Goal: Task Accomplishment & Management: Use online tool/utility

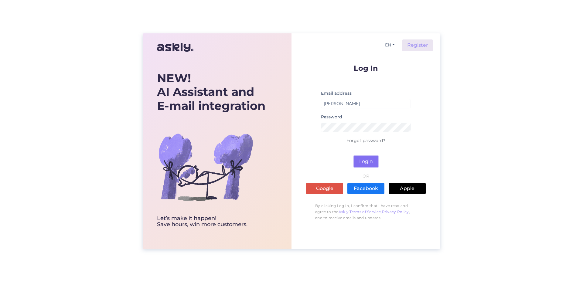
click at [357, 162] on button "Login" at bounding box center [366, 162] width 24 height 12
click at [371, 164] on button "Login" at bounding box center [366, 162] width 24 height 12
drag, startPoint x: 360, startPoint y: 103, endPoint x: 309, endPoint y: 95, distance: 51.0
click at [309, 95] on form "Log In Email address Alari Vaher Password Forgot password? Login" at bounding box center [366, 115] width 120 height 103
click at [380, 105] on input "[PERSON_NAME]" at bounding box center [366, 103] width 90 height 9
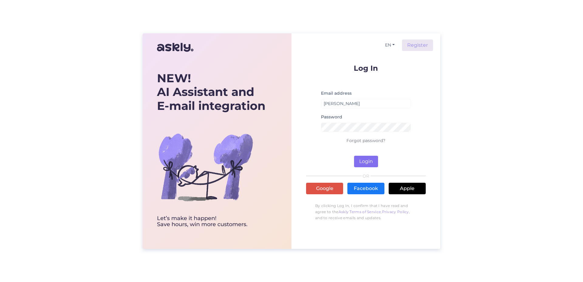
type input "[EMAIL_ADDRESS][DOMAIN_NAME]"
click at [366, 165] on button "Login" at bounding box center [366, 162] width 24 height 12
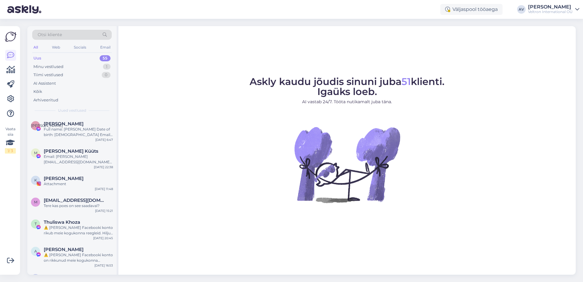
click at [53, 61] on div "Uus 55" at bounding box center [72, 58] width 80 height 9
click at [57, 67] on div "Minu vestlused" at bounding box center [48, 67] width 30 height 6
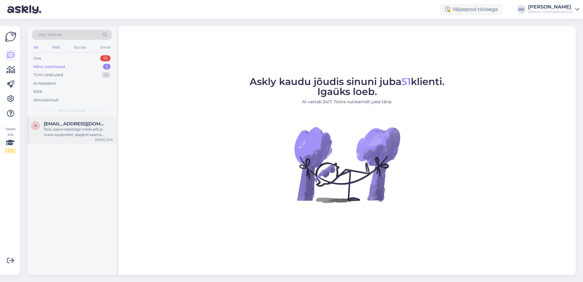
click at [69, 132] on div "Tere, palun edastage meile pilt ja mark soojendist, seejärel saame kontrollida …" at bounding box center [78, 132] width 69 height 11
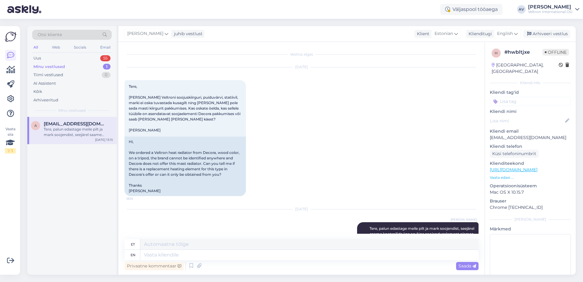
scroll to position [46, 0]
